Goal: Task Accomplishment & Management: Use online tool/utility

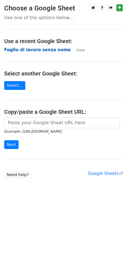
click at [17, 51] on strong "Foglio di lavoro senza nome" at bounding box center [37, 49] width 67 height 5
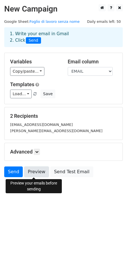
click at [33, 171] on link "Preview" at bounding box center [36, 171] width 25 height 11
click at [38, 169] on link "Preview" at bounding box center [36, 171] width 25 height 11
click at [37, 149] on link at bounding box center [37, 152] width 6 height 6
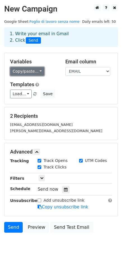
click at [21, 70] on link "Copy/paste..." at bounding box center [27, 71] width 34 height 9
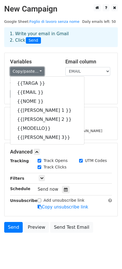
click at [21, 70] on link "Copy/paste..." at bounding box center [27, 71] width 34 height 9
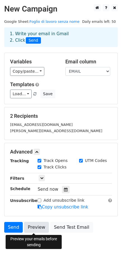
click at [36, 226] on link "Preview" at bounding box center [36, 227] width 25 height 11
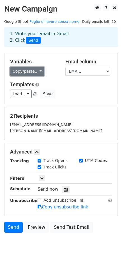
click at [19, 74] on link "Copy/paste..." at bounding box center [27, 71] width 34 height 9
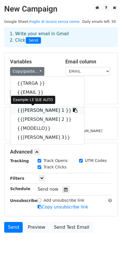
click at [73, 111] on icon at bounding box center [75, 110] width 5 height 5
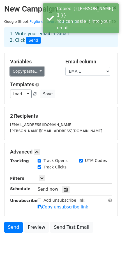
click at [28, 74] on link "Copy/paste..." at bounding box center [27, 71] width 34 height 9
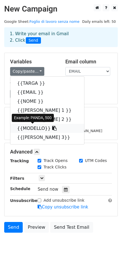
click at [52, 130] on icon at bounding box center [54, 128] width 5 height 5
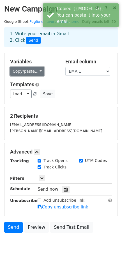
click at [19, 71] on link "Copy/paste..." at bounding box center [27, 71] width 34 height 9
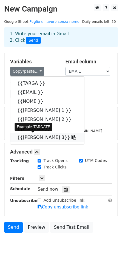
click at [72, 138] on icon at bounding box center [74, 137] width 5 height 5
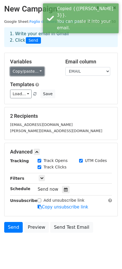
click at [29, 70] on link "Copy/paste..." at bounding box center [27, 71] width 34 height 9
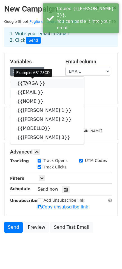
click at [47, 83] on icon at bounding box center [49, 83] width 5 height 5
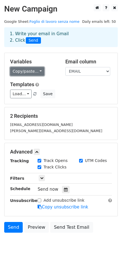
click at [30, 72] on link "Copy/paste..." at bounding box center [27, 71] width 34 height 9
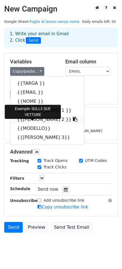
click at [73, 121] on icon at bounding box center [75, 119] width 5 height 5
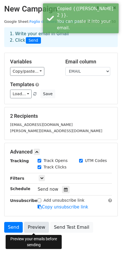
click at [36, 227] on link "Preview" at bounding box center [36, 227] width 25 height 11
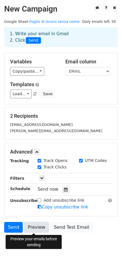
click at [33, 231] on link "Preview" at bounding box center [36, 227] width 25 height 11
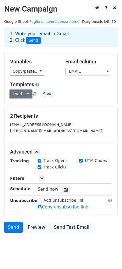
click at [18, 96] on link "Load..." at bounding box center [21, 93] width 22 height 9
click at [18, 95] on link "Load..." at bounding box center [21, 93] width 22 height 9
click at [42, 180] on link at bounding box center [42, 178] width 6 height 6
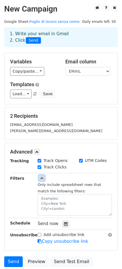
click at [42, 180] on link at bounding box center [42, 178] width 6 height 6
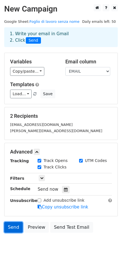
click at [12, 227] on link "Send" at bounding box center [13, 227] width 19 height 11
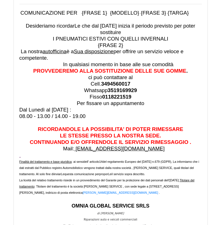
scroll to position [440, 0]
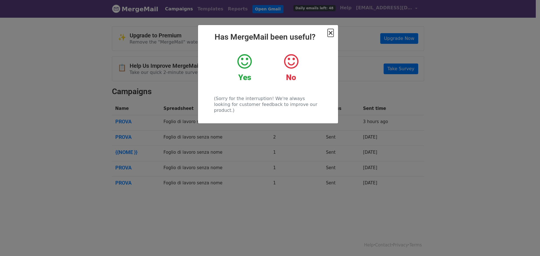
click at [330, 34] on span "×" at bounding box center [331, 33] width 6 height 8
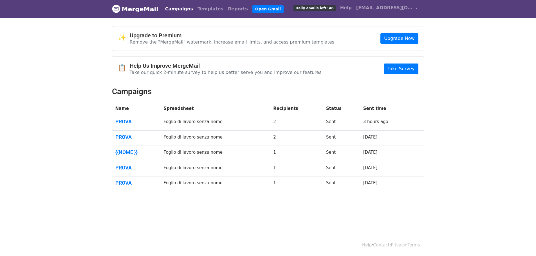
click at [178, 6] on link "Campaigns" at bounding box center [179, 8] width 32 height 11
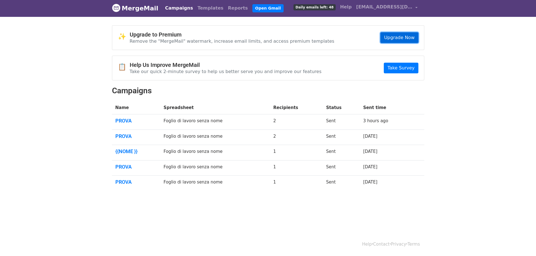
click at [407, 40] on link "Upgrade Now" at bounding box center [399, 37] width 38 height 11
